Goal: Task Accomplishment & Management: Manage account settings

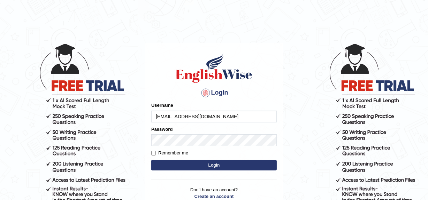
type input "[EMAIL_ADDRESS][DOMAIN_NAME]"
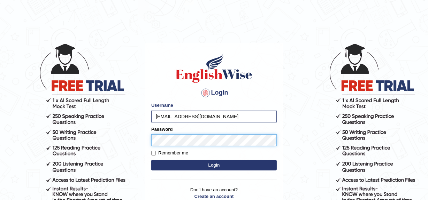
click at [151, 160] on button "Login" at bounding box center [213, 165] width 125 height 10
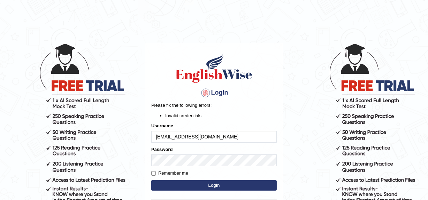
click at [239, 186] on button "Login" at bounding box center [213, 185] width 125 height 10
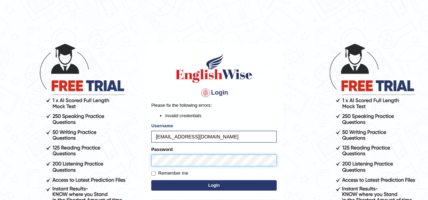
click at [141, 160] on body "Login Please fix the following errors: Invalid credentials Username shauncyniex…" at bounding box center [214, 121] width 428 height 200
click at [151, 180] on button "Login" at bounding box center [213, 185] width 125 height 10
click at [112, 160] on body "Login Please fix the following errors: Invalid credentials Username shauncyniex…" at bounding box center [214, 121] width 428 height 200
click at [191, 187] on button "Login" at bounding box center [213, 185] width 125 height 10
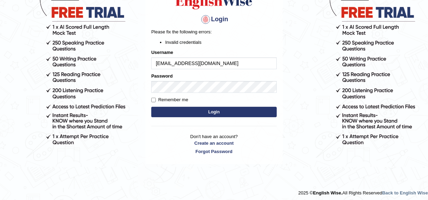
scroll to position [76, 0]
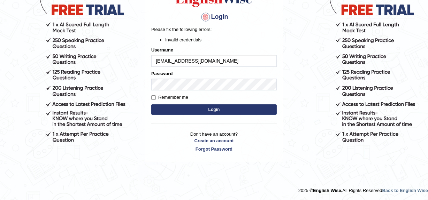
click at [230, 108] on button "Login" at bounding box center [213, 110] width 125 height 10
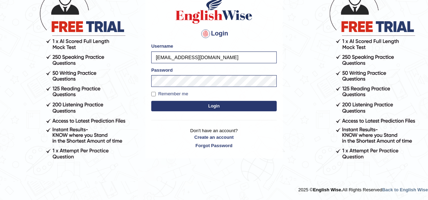
scroll to position [59, 0]
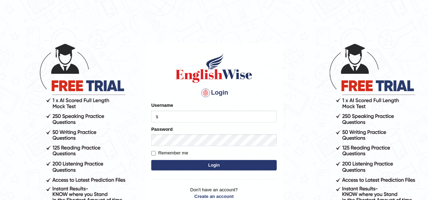
type input "[EMAIL_ADDRESS][DOMAIN_NAME]"
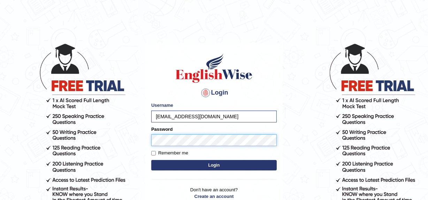
click at [151, 160] on button "Login" at bounding box center [213, 165] width 125 height 10
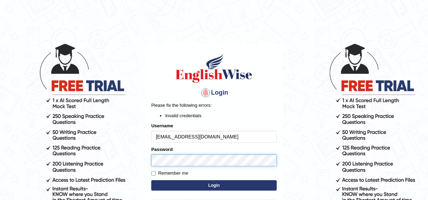
click at [123, 156] on body "Login Please fix the following errors: Invalid credentials Username [EMAIL_ADDR…" at bounding box center [214, 121] width 428 height 200
click at [151, 180] on button "Login" at bounding box center [213, 185] width 125 height 10
click at [74, 159] on body "Login Please fix the following errors: Invalid credentials Username [EMAIL_ADDR…" at bounding box center [214, 121] width 428 height 200
click at [151, 180] on button "Login" at bounding box center [213, 185] width 125 height 10
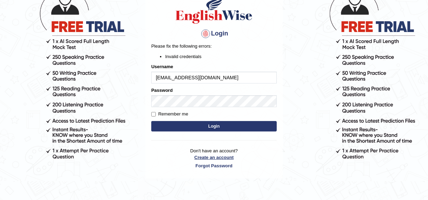
scroll to position [63, 0]
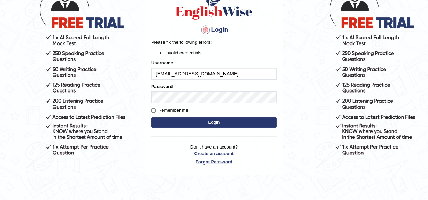
click at [218, 162] on link "Forgot Password" at bounding box center [213, 162] width 125 height 7
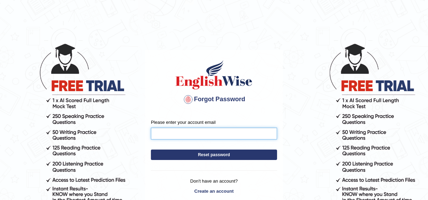
drag, startPoint x: 175, startPoint y: 129, endPoint x: 175, endPoint y: 136, distance: 7.3
click at [176, 129] on input "Please enter your account email" at bounding box center [214, 134] width 126 height 12
type input "[EMAIL_ADDRESS][DOMAIN_NAME]"
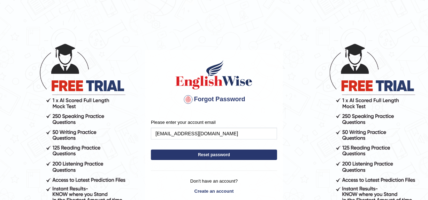
click at [192, 155] on button "Reset password" at bounding box center [214, 155] width 126 height 10
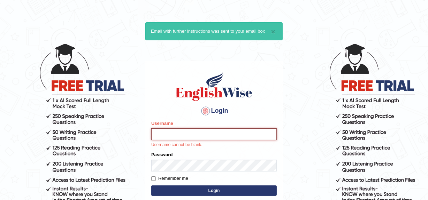
scroll to position [31, 0]
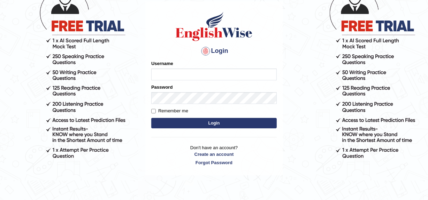
scroll to position [63, 0]
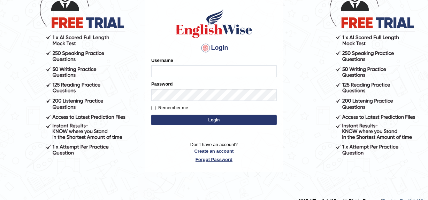
click at [215, 160] on link "Forgot Password" at bounding box center [213, 159] width 125 height 7
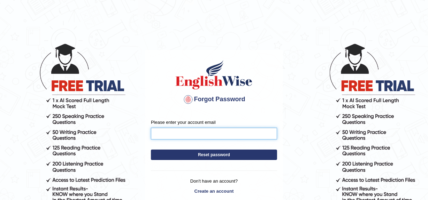
click at [191, 133] on input "Please enter your account email" at bounding box center [214, 134] width 126 height 12
type input "[EMAIL_ADDRESS][DOMAIN_NAME]"
click at [194, 152] on button "Reset password" at bounding box center [214, 155] width 126 height 10
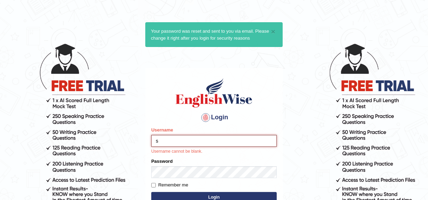
type input "[EMAIL_ADDRESS][DOMAIN_NAME]"
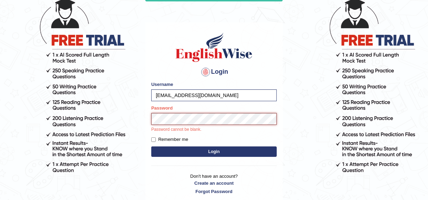
scroll to position [63, 0]
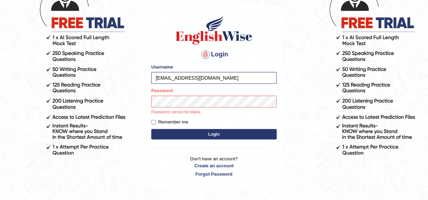
click at [184, 131] on button "Login" at bounding box center [213, 134] width 125 height 10
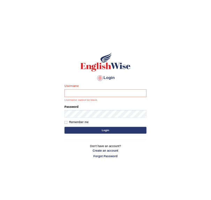
scroll to position [21, 0]
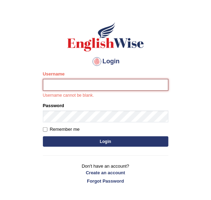
click at [69, 88] on input "Username" at bounding box center [105, 85] width 125 height 12
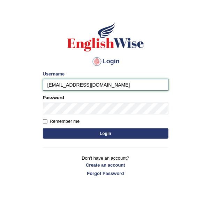
click at [118, 83] on input "[EMAIL_ADDRESS][DOMAIN_NAME]" at bounding box center [105, 85] width 125 height 12
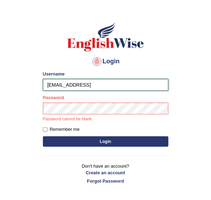
type input "[EMAIL_ADDRESS][DOMAIN_NAME]"
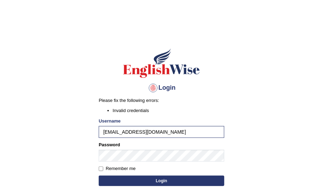
click at [123, 149] on div "Password" at bounding box center [161, 151] width 125 height 20
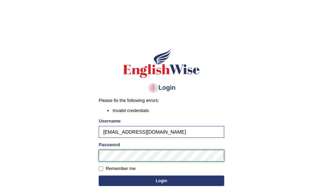
drag, startPoint x: 123, startPoint y: 148, endPoint x: 74, endPoint y: 156, distance: 49.7
click at [74, 156] on body "Login Please fix the following errors: Invalid credentials Username shauncyniex…" at bounding box center [161, 112] width 323 height 192
click at [146, 179] on button "Login" at bounding box center [161, 180] width 125 height 10
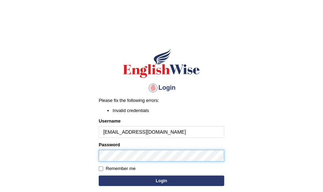
click at [66, 158] on body "Login Please fix the following errors: Invalid credentials Username shauncyniex…" at bounding box center [161, 112] width 323 height 192
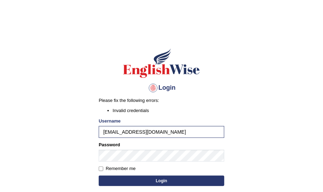
click at [114, 177] on button "Login" at bounding box center [161, 180] width 125 height 10
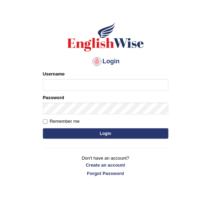
drag, startPoint x: 0, startPoint y: 0, endPoint x: 118, endPoint y: 85, distance: 145.6
click at [118, 85] on input "Username" at bounding box center [105, 85] width 125 height 12
type input "[EMAIL_ADDRESS][DOMAIN_NAME]"
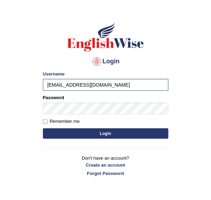
click at [105, 132] on button "Login" at bounding box center [105, 134] width 125 height 10
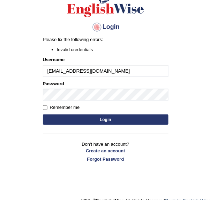
scroll to position [65, 0]
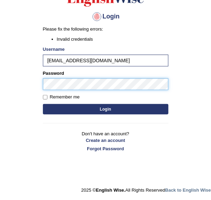
click at [0, 86] on html "Login Please fix the following errors: Invalid credentials Username [EMAIL_ADDR…" at bounding box center [105, 35] width 211 height 200
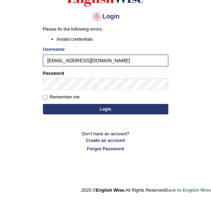
click at [94, 113] on button "Login" at bounding box center [105, 109] width 125 height 10
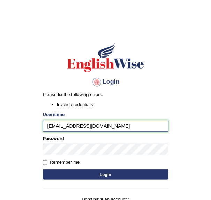
click at [111, 123] on input "[EMAIL_ADDRESS][DOMAIN_NAME]" at bounding box center [105, 126] width 125 height 12
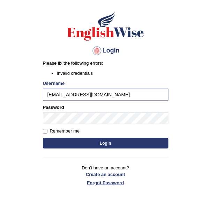
click at [101, 182] on link "Forgot Password" at bounding box center [105, 183] width 125 height 7
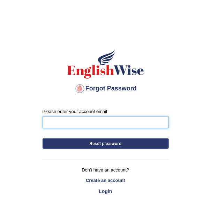
click at [82, 121] on input "Please enter your account email" at bounding box center [106, 123] width 126 height 12
type input "[EMAIL_ADDRESS][DOMAIN_NAME]"
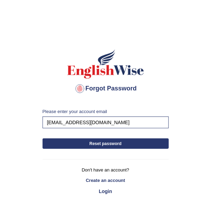
click at [90, 144] on button "Reset password" at bounding box center [106, 144] width 126 height 10
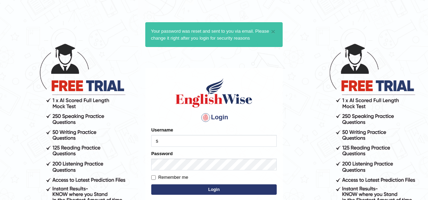
type input "[EMAIL_ADDRESS][DOMAIN_NAME]"
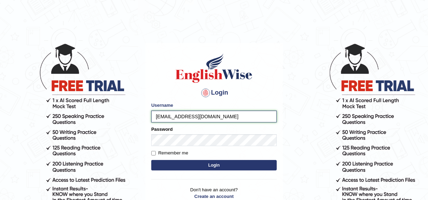
click at [156, 117] on input "[EMAIL_ADDRESS][DOMAIN_NAME]" at bounding box center [213, 117] width 125 height 12
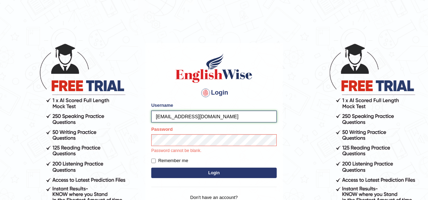
drag, startPoint x: 211, startPoint y: 116, endPoint x: 40, endPoint y: 116, distance: 170.4
click at [40, 116] on body "Login Please fix the following errors: Username [EMAIL_ADDRESS][DOMAIN_NAME] Pa…" at bounding box center [214, 121] width 428 height 200
type input "[EMAIL_ADDRESS][DOMAIN_NAME]"
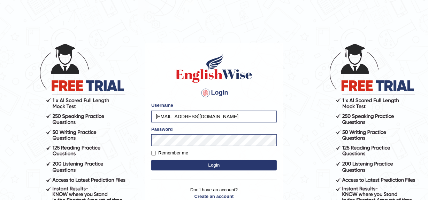
click at [211, 164] on button "Login" at bounding box center [213, 165] width 125 height 10
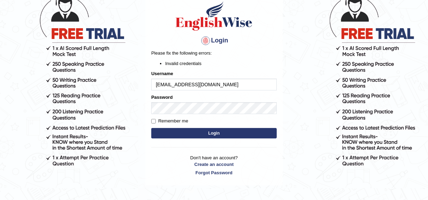
scroll to position [76, 0]
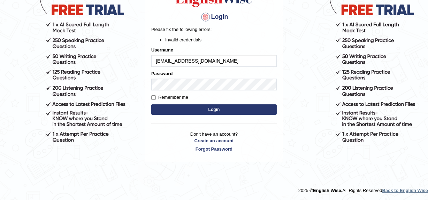
click at [409, 191] on strong "Back to English Wise" at bounding box center [405, 190] width 46 height 5
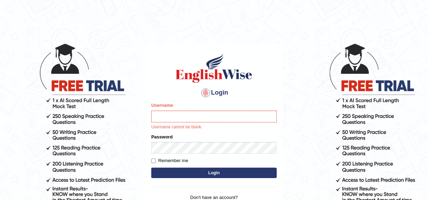
click at [304, 146] on body "Login Please fix the following errors: Username Username cannot be blank. Passw…" at bounding box center [214, 121] width 428 height 200
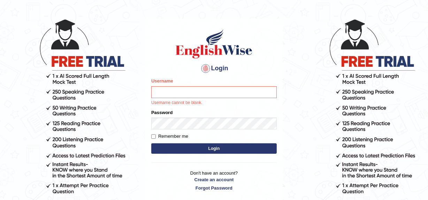
scroll to position [63, 0]
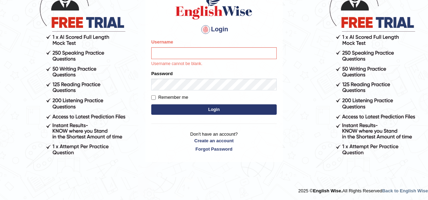
click at [67, 78] on body "Login Please fix the following errors: Username Username cannot be blank. Passw…" at bounding box center [214, 58] width 428 height 200
click at [201, 56] on input "Username" at bounding box center [213, 53] width 125 height 12
type input "[EMAIL_ADDRESS][DOMAIN_NAME]"
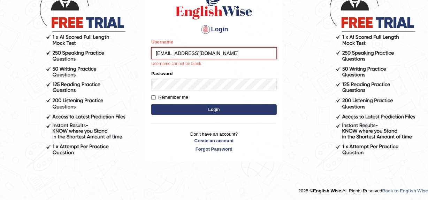
scroll to position [59, 0]
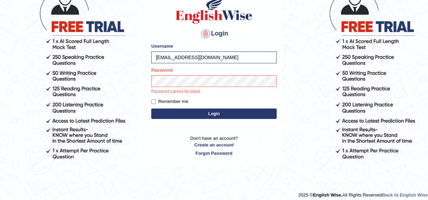
click at [172, 115] on button "Login" at bounding box center [213, 114] width 125 height 10
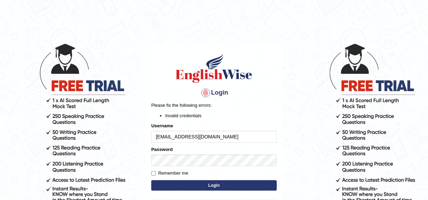
drag, startPoint x: 225, startPoint y: 139, endPoint x: 61, endPoint y: 153, distance: 164.7
click at [61, 153] on body "Login Please fix the following errors: Invalid credentials Username shauncyniex…" at bounding box center [214, 121] width 428 height 200
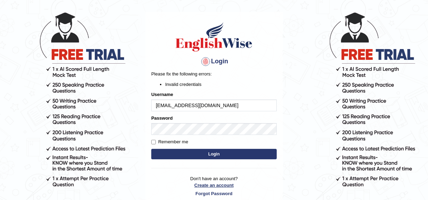
click at [212, 185] on link "Create an account" at bounding box center [213, 185] width 125 height 7
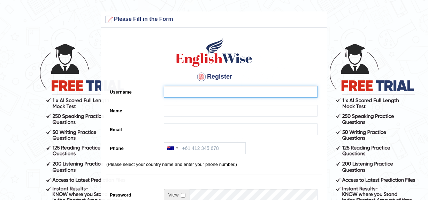
click at [193, 90] on input "Username" at bounding box center [241, 92] width 154 height 12
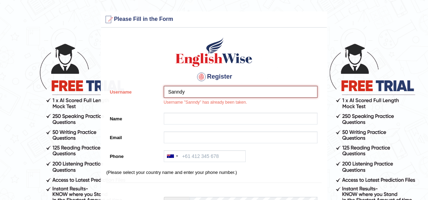
drag, startPoint x: 160, startPoint y: 94, endPoint x: 127, endPoint y: 95, distance: 32.8
click at [136, 95] on div "Username Sanndy Username "Sanndy" has already been taken." at bounding box center [213, 97] width 215 height 23
type input "s"
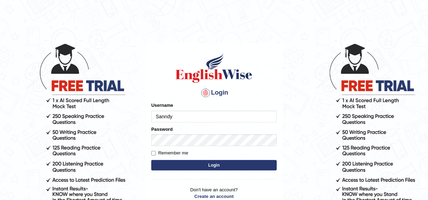
type input "Sanndy"
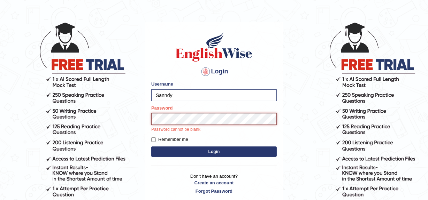
scroll to position [63, 0]
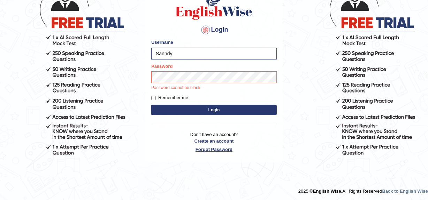
click at [216, 151] on link "Forgot Password" at bounding box center [213, 149] width 125 height 7
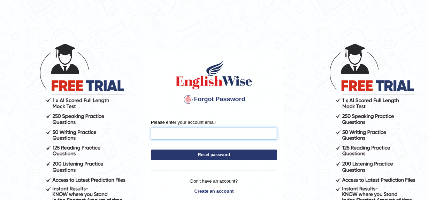
drag, startPoint x: 0, startPoint y: 0, endPoint x: 208, endPoint y: 133, distance: 246.9
click at [208, 133] on input "Please enter your account email" at bounding box center [214, 134] width 126 height 12
type input "shauncyniex@gmail.com"
click at [209, 155] on button "Reset password" at bounding box center [214, 155] width 126 height 10
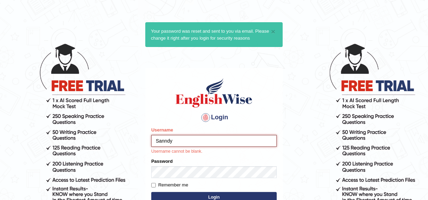
type input "Sanndy"
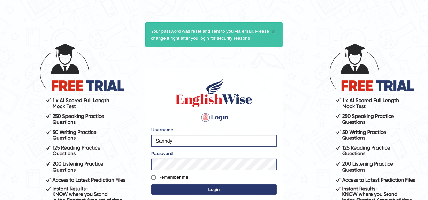
click at [216, 190] on button "Login" at bounding box center [213, 190] width 125 height 10
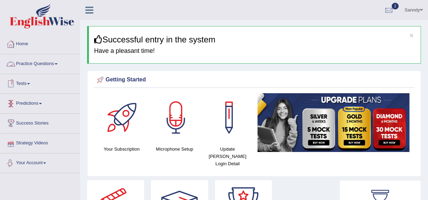
click at [41, 163] on link "Your Account" at bounding box center [39, 162] width 79 height 17
click at [407, 8] on link "Sanndy" at bounding box center [413, 9] width 29 height 18
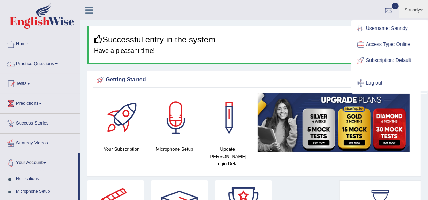
click at [388, 8] on div at bounding box center [389, 10] width 10 height 10
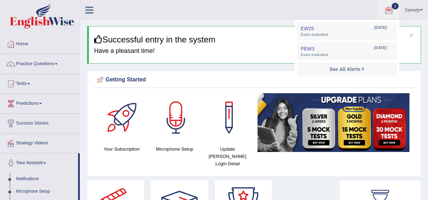
click at [388, 8] on div at bounding box center [389, 10] width 10 height 10
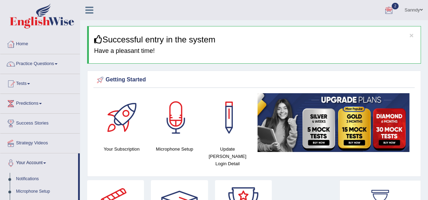
click at [411, 10] on link "Sanndy" at bounding box center [413, 9] width 29 height 18
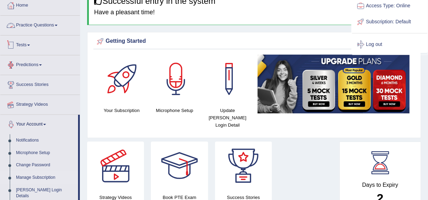
scroll to position [63, 0]
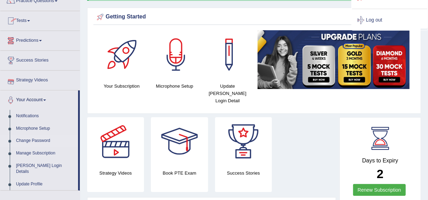
click at [37, 140] on link "Change Password" at bounding box center [45, 141] width 65 height 13
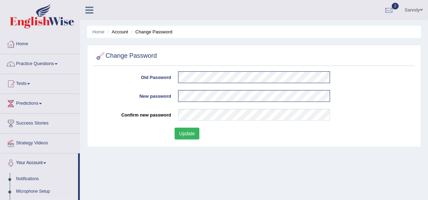
click at [190, 130] on button "Update" at bounding box center [187, 134] width 25 height 12
